Goal: Register for event/course

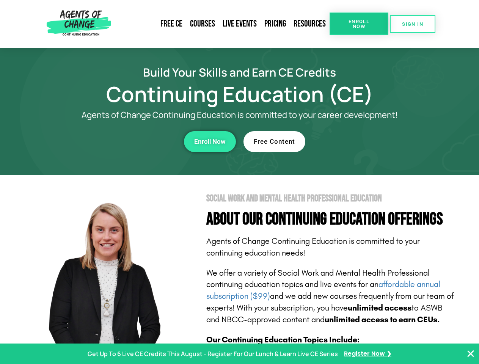
click at [239, 182] on section "Social Work and Mental Health Professional Education About Our Continuing Educa…" at bounding box center [239, 334] width 479 height 319
click at [359, 24] on span "Enroll Now" at bounding box center [359, 24] width 35 height 10
click at [413, 24] on span "SIGN IN" at bounding box center [412, 24] width 21 height 5
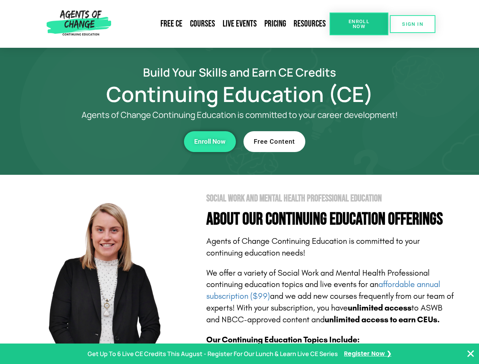
click at [132, 142] on div "Enroll Now" at bounding box center [131, 141] width 209 height 21
click at [210, 142] on span "Enroll Now" at bounding box center [209, 142] width 31 height 6
click at [348, 142] on div "Free Content" at bounding box center [348, 141] width 209 height 21
